Goal: Task Accomplishment & Management: Use online tool/utility

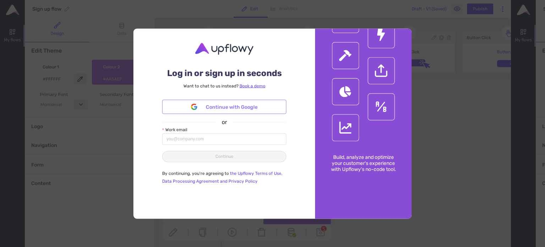
click at [246, 109] on span "Continue with Google" at bounding box center [232, 107] width 52 height 8
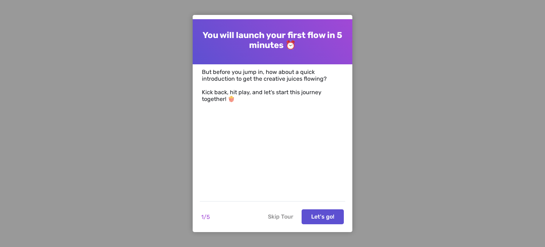
click at [278, 218] on button "Skip Tour" at bounding box center [281, 216] width 34 height 15
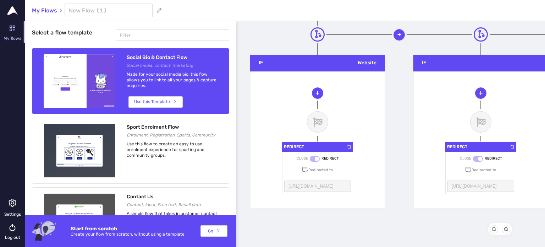
click at [17, 34] on icon at bounding box center [12, 32] width 25 height 25
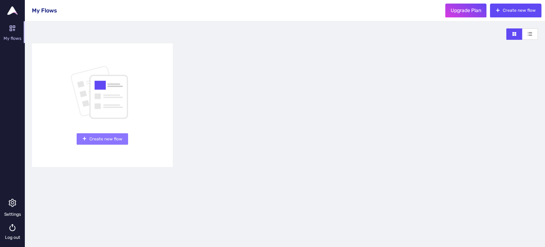
click at [93, 139] on span "Create new flow" at bounding box center [105, 139] width 33 height 7
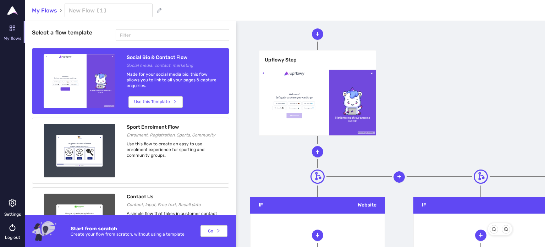
click at [11, 11] on img at bounding box center [12, 10] width 11 height 9
click at [11, 10] on img at bounding box center [12, 10] width 11 height 9
click at [49, 9] on link "My Flows" at bounding box center [44, 10] width 25 height 7
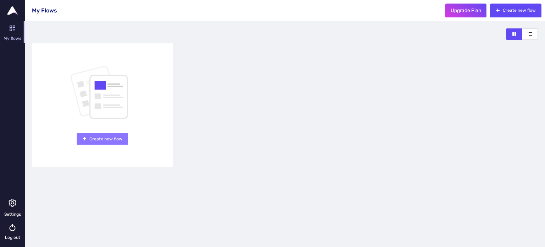
click at [115, 135] on button "Create new flow" at bounding box center [102, 138] width 51 height 11
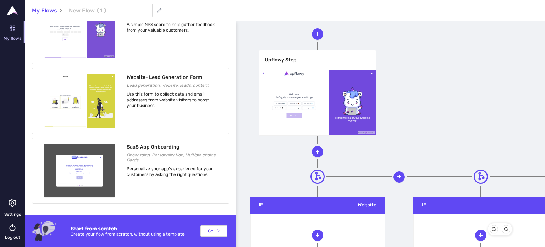
click at [306, 99] on div at bounding box center [317, 103] width 116 height 66
click at [321, 34] on span "plus" at bounding box center [317, 34] width 11 height 5
click at [312, 150] on span "plus" at bounding box center [317, 151] width 11 height 5
click at [53, 13] on link "My Flows" at bounding box center [44, 10] width 25 height 7
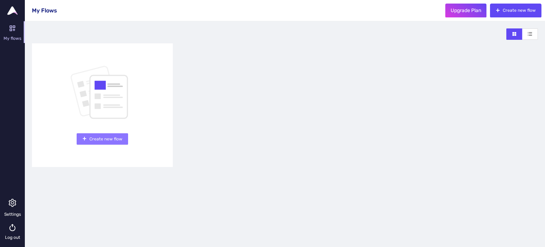
click at [106, 140] on span "Create new flow" at bounding box center [105, 139] width 33 height 7
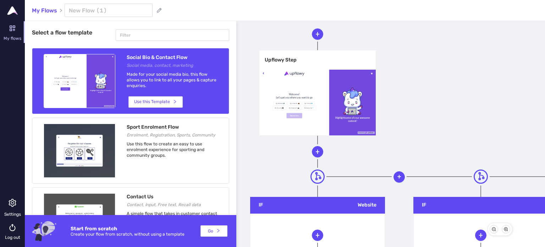
click at [315, 174] on icon at bounding box center [318, 176] width 9 height 9
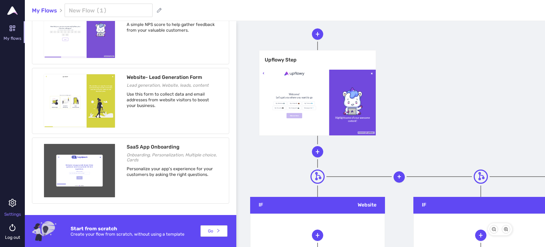
click at [12, 212] on div "Settings" at bounding box center [12, 214] width 25 height 5
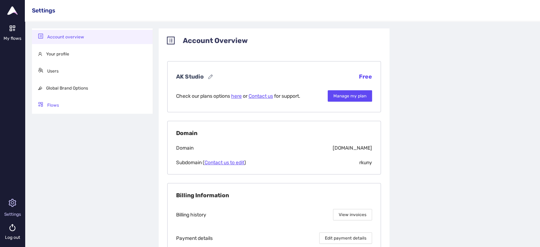
click at [51, 103] on span "Flows" at bounding box center [53, 105] width 12 height 5
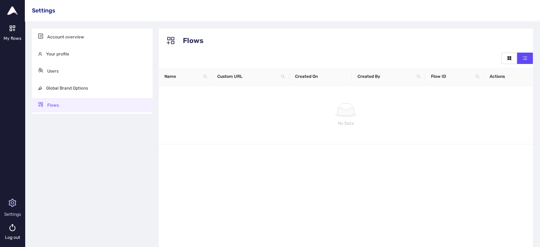
click at [218, 98] on td "No Data" at bounding box center [346, 115] width 374 height 58
click at [364, 110] on div at bounding box center [345, 110] width 363 height 14
click at [13, 11] on img at bounding box center [12, 10] width 11 height 9
click at [11, 36] on div "My flows" at bounding box center [12, 38] width 25 height 5
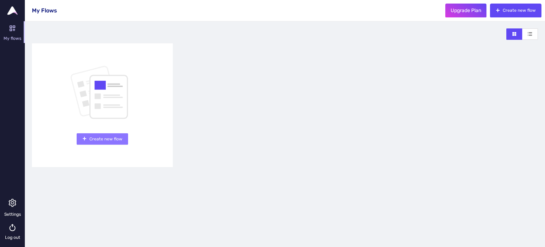
click at [119, 137] on span "Create new flow" at bounding box center [105, 139] width 33 height 7
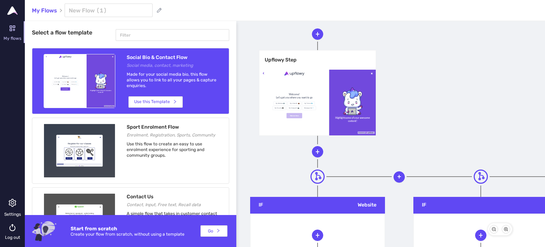
click at [264, 101] on div at bounding box center [317, 103] width 116 height 66
click at [304, 102] on div at bounding box center [317, 103] width 116 height 66
click at [102, 9] on input "text" at bounding box center [109, 10] width 88 height 13
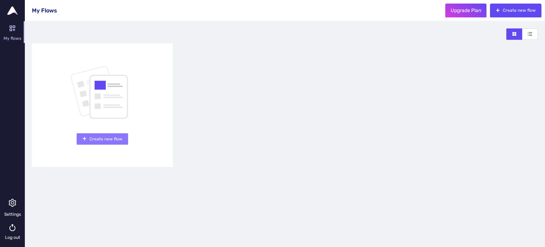
click at [105, 136] on span "Create new flow" at bounding box center [105, 139] width 33 height 7
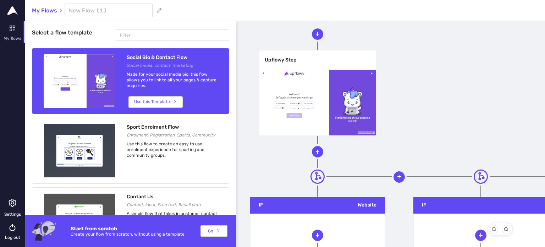
click at [341, 86] on div at bounding box center [317, 103] width 116 height 66
drag, startPoint x: 329, startPoint y: 66, endPoint x: 305, endPoint y: 86, distance: 31.7
click at [305, 86] on div at bounding box center [317, 103] width 116 height 66
click at [296, 123] on div at bounding box center [317, 103] width 116 height 66
click at [319, 35] on icon "plus" at bounding box center [317, 34] width 5 height 5
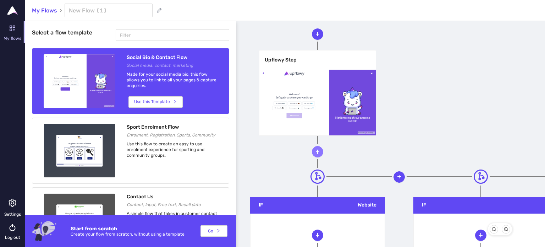
click at [319, 152] on icon "plus" at bounding box center [317, 151] width 5 height 5
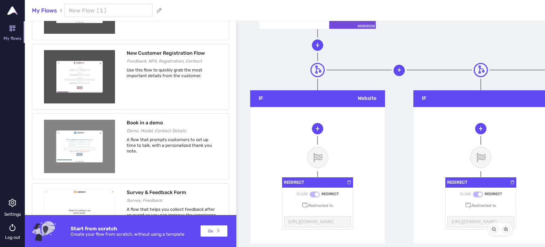
click at [339, 157] on div "REDIRECT CLOSE REDIRECT Redirected to http://www.upflowy.com" at bounding box center [317, 186] width 71 height 85
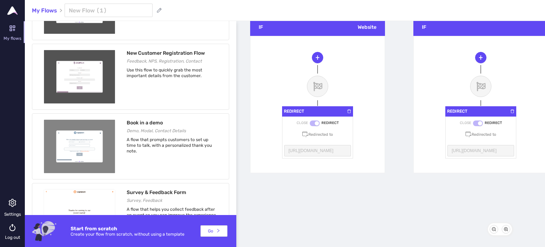
click at [322, 163] on div "REDIRECT CLOSE REDIRECT Redirected to http://www.upflowy.com" at bounding box center [317, 104] width 117 height 120
click at [311, 159] on div "REDIRECT CLOSE REDIRECT Redirected to http://www.upflowy.com" at bounding box center [317, 104] width 117 height 120
click at [260, 147] on div "REDIRECT CLOSE REDIRECT Redirected to http://www.upflowy.com" at bounding box center [317, 115] width 117 height 85
